Goal: Contribute content

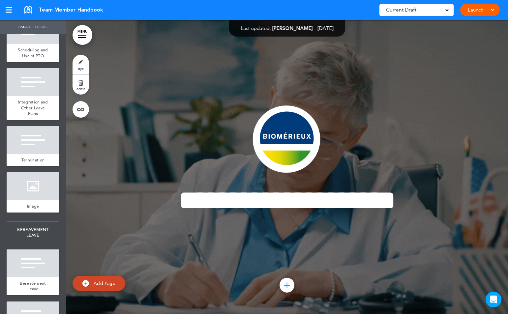
scroll to position [10249, 0]
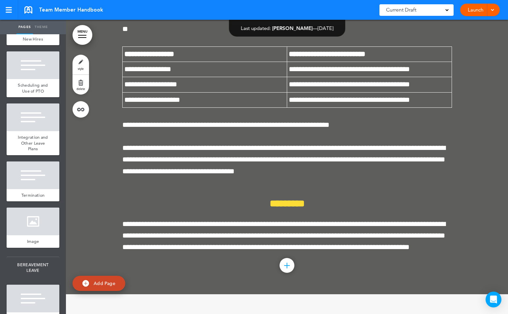
scroll to position [61675, 0]
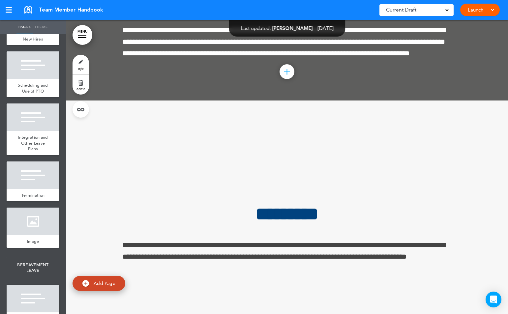
scroll to position [62127, 0]
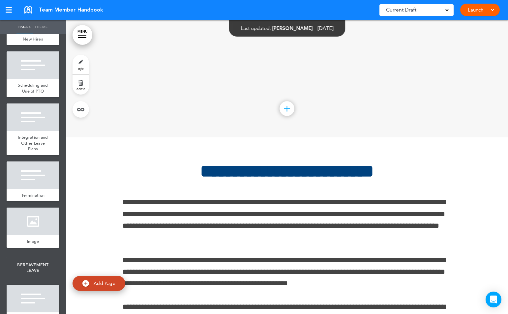
click at [34, 33] on div at bounding box center [33, 19] width 53 height 28
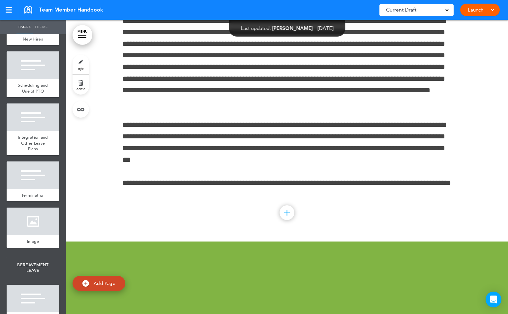
scroll to position [10494, 0]
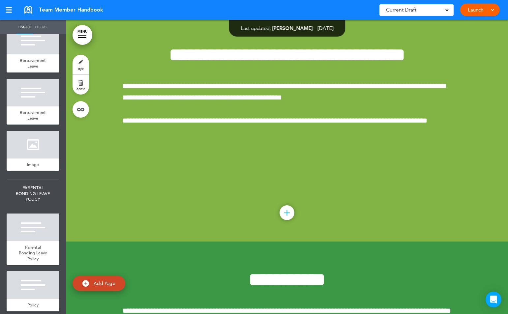
scroll to position [10520, 0]
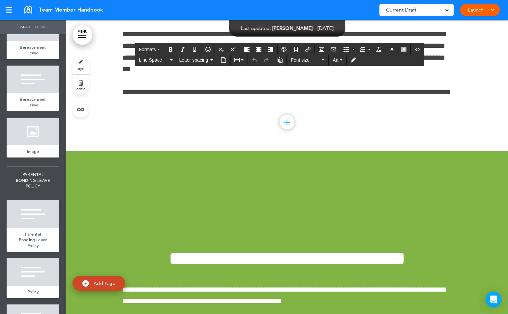
scroll to position [62761, 0]
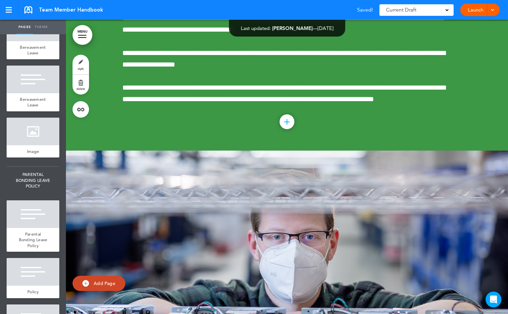
scroll to position [63098, 0]
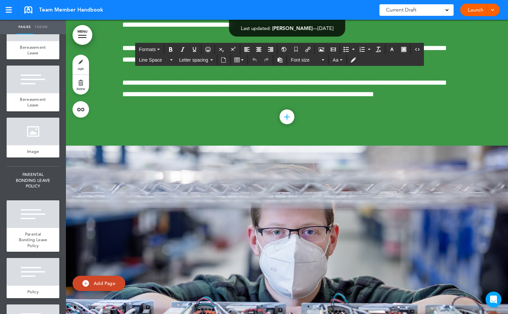
drag, startPoint x: 390, startPoint y: 154, endPoint x: 148, endPoint y: 167, distance: 242.3
drag, startPoint x: 121, startPoint y: 188, endPoint x: 219, endPoint y: 194, distance: 98.1
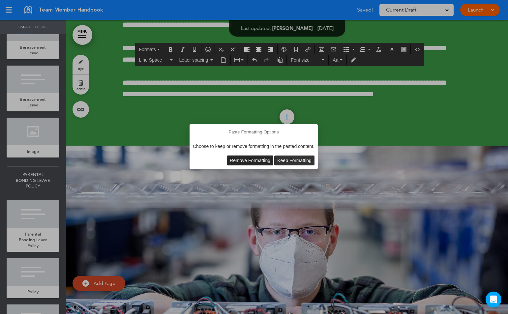
click at [255, 161] on span "Remove Formatting" at bounding box center [250, 160] width 41 height 5
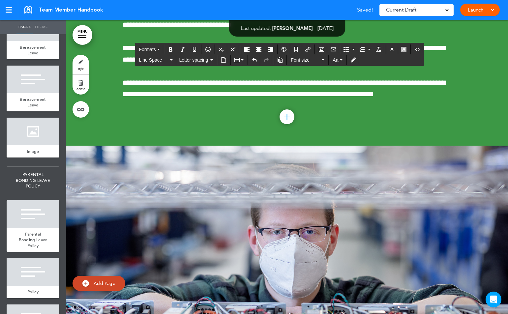
drag, startPoint x: 194, startPoint y: 153, endPoint x: 211, endPoint y: 154, distance: 16.8
drag, startPoint x: 122, startPoint y: 187, endPoint x: 418, endPoint y: 197, distance: 296.3
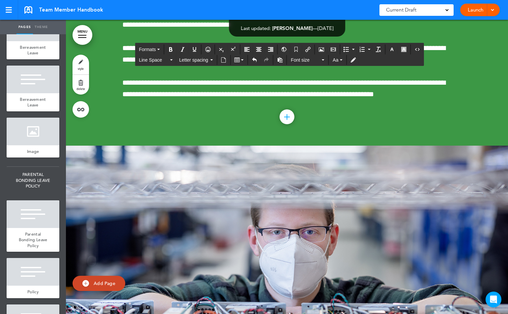
drag, startPoint x: 179, startPoint y: 154, endPoint x: 217, endPoint y: 151, distance: 38.4
drag, startPoint x: 122, startPoint y: 187, endPoint x: 415, endPoint y: 195, distance: 292.9
click at [80, 64] on link "style" at bounding box center [81, 65] width 16 height 20
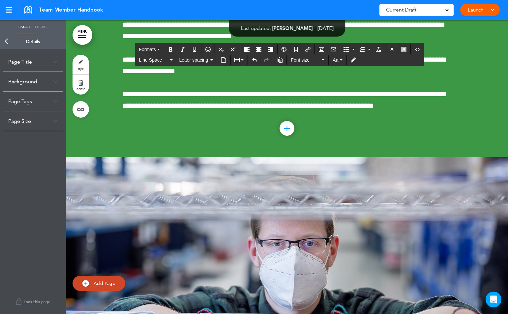
scroll to position [63080, 0]
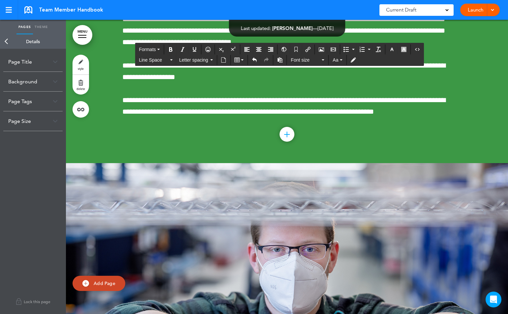
drag, startPoint x: 407, startPoint y: 234, endPoint x: 121, endPoint y: 222, distance: 286.1
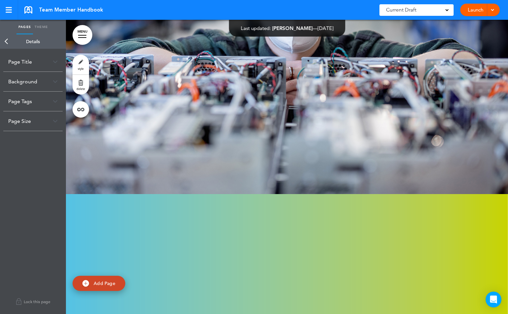
drag, startPoint x: 447, startPoint y: 77, endPoint x: 464, endPoint y: 87, distance: 19.7
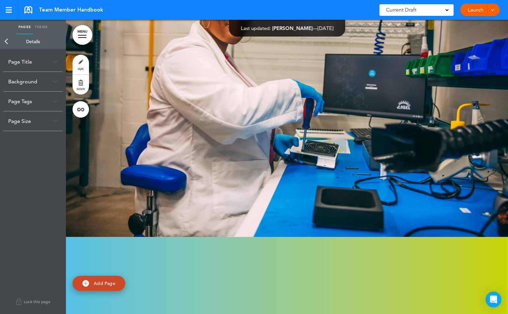
scroll to position [8569, 0]
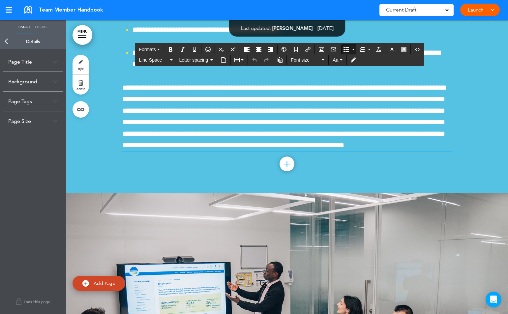
click at [424, 10] on span "**********" at bounding box center [286, 0] width 308 height 19
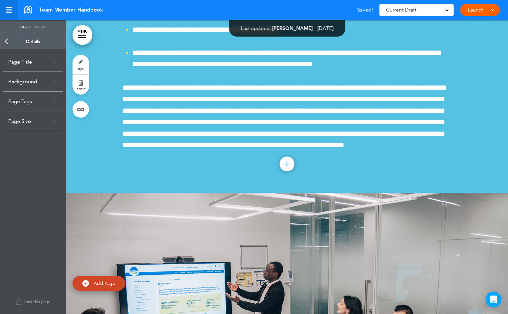
click at [9, 10] on div at bounding box center [9, 10] width 6 height 1
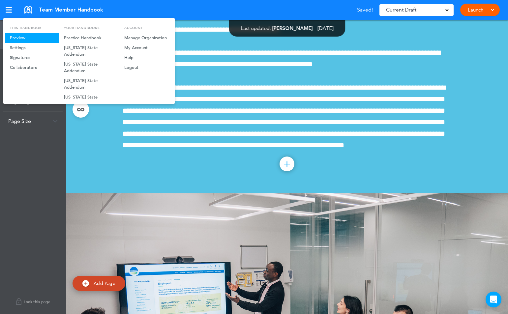
click at [22, 36] on link "Preview" at bounding box center [32, 38] width 54 height 10
